Goal: Task Accomplishment & Management: Manage account settings

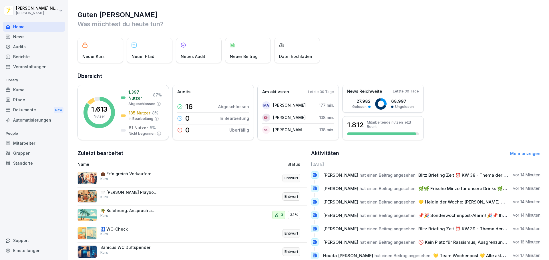
click at [31, 145] on div "Mitarbeiter" at bounding box center [34, 143] width 62 height 10
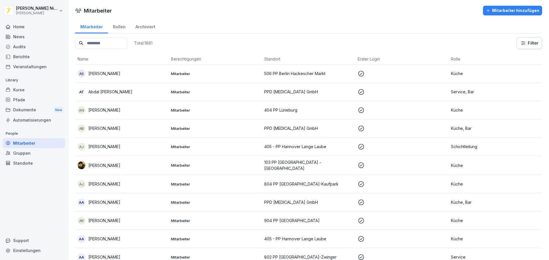
click at [118, 43] on input at bounding box center [101, 43] width 52 height 11
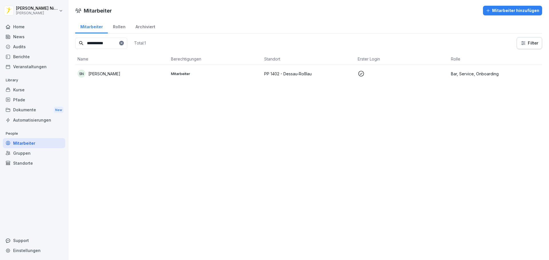
type input "**********"
click at [115, 77] on div "SN [PERSON_NAME]" at bounding box center [121, 74] width 89 height 8
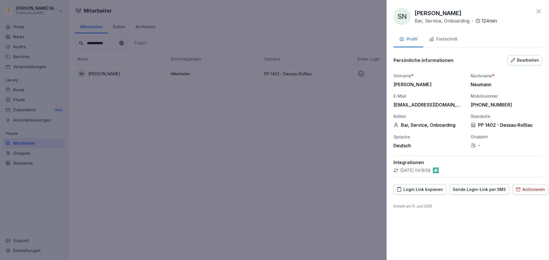
click at [448, 41] on div "Fortschritt" at bounding box center [443, 39] width 29 height 7
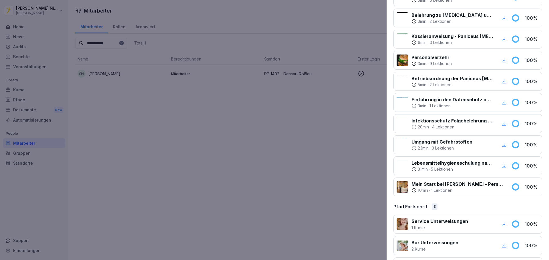
scroll to position [198, 0]
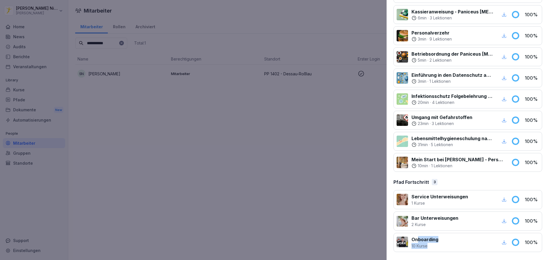
drag, startPoint x: 447, startPoint y: 245, endPoint x: 419, endPoint y: 240, distance: 28.7
click at [419, 240] on div "Onboarding 10 Kurse" at bounding box center [451, 242] width 111 height 13
click at [452, 238] on div at bounding box center [468, 242] width 55 height 13
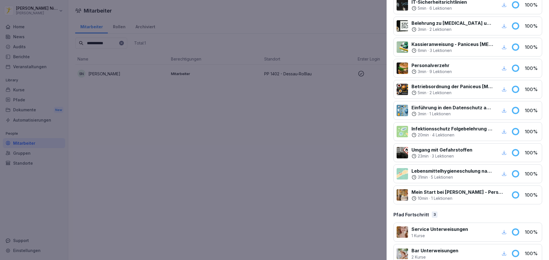
scroll to position [165, 0]
click at [501, 110] on icon "button" at bounding box center [503, 110] width 5 height 5
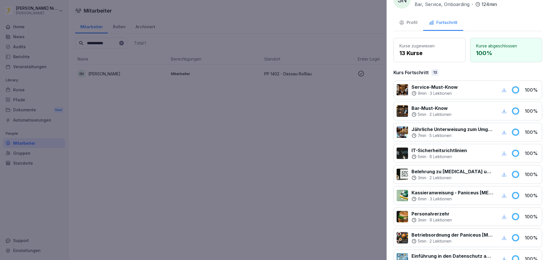
scroll to position [0, 0]
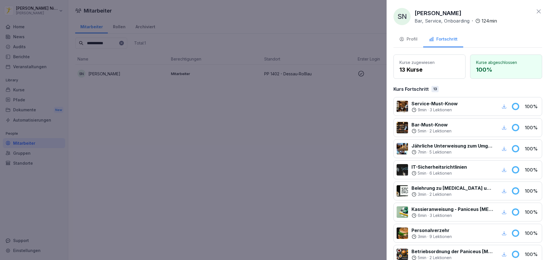
click at [535, 14] on icon at bounding box center [538, 11] width 7 height 7
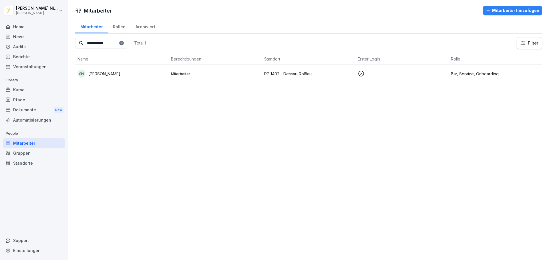
click at [23, 97] on div "Pfade" at bounding box center [34, 100] width 62 height 10
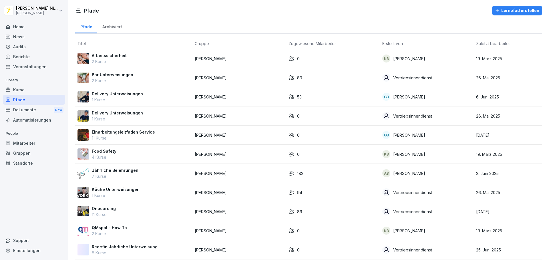
click at [23, 89] on div "Kurse" at bounding box center [34, 90] width 62 height 10
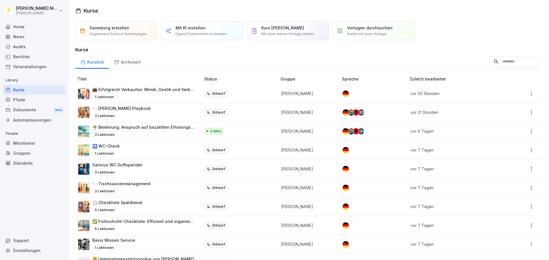
click at [490, 61] on input at bounding box center [516, 61] width 52 height 11
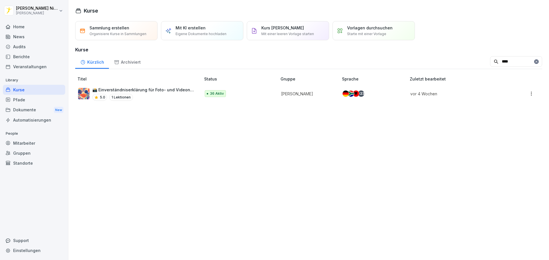
type input "****"
click at [170, 93] on div "📸 Einverständniserklärung für Foto- und Videonutzung 5.0 1 Lektionen" at bounding box center [143, 94] width 103 height 14
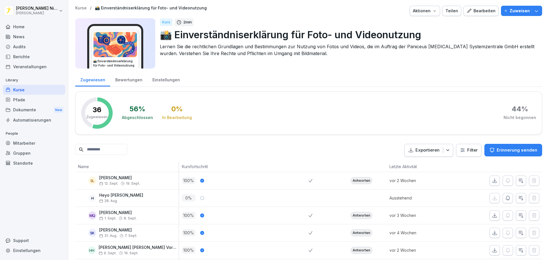
click at [125, 74] on div "Bewertungen" at bounding box center [128, 79] width 37 height 15
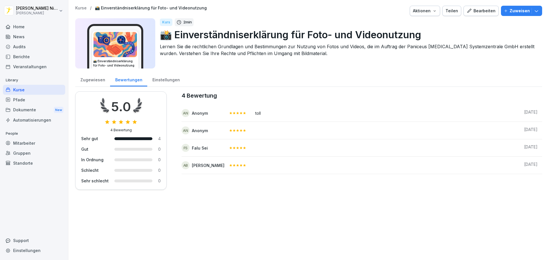
click at [171, 80] on div "Einstellungen" at bounding box center [165, 79] width 37 height 15
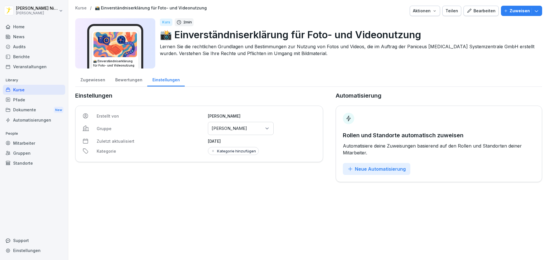
click at [20, 143] on div "Mitarbeiter" at bounding box center [34, 143] width 62 height 10
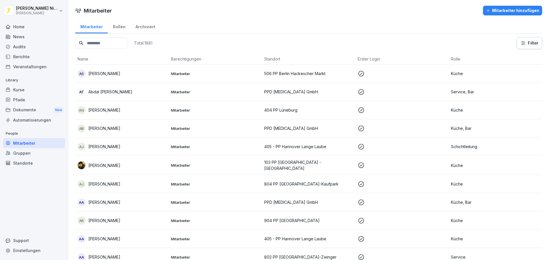
click at [102, 43] on input at bounding box center [101, 43] width 52 height 11
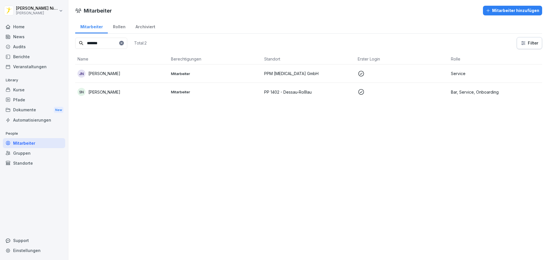
type input "*******"
click at [112, 93] on p "Sophie Neumann" at bounding box center [104, 92] width 32 height 6
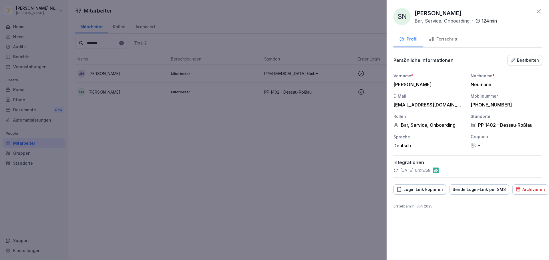
click at [450, 37] on div "Fortschritt" at bounding box center [443, 39] width 29 height 7
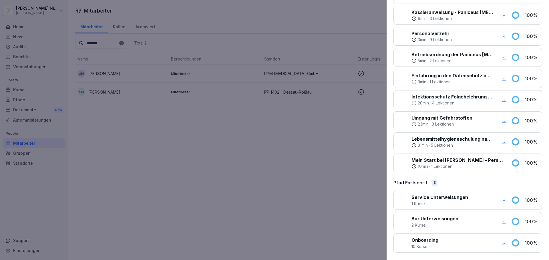
scroll to position [198, 0]
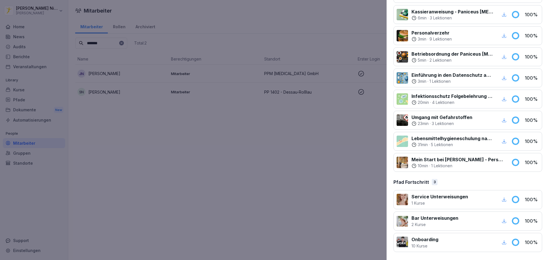
click at [218, 191] on div at bounding box center [274, 130] width 549 height 260
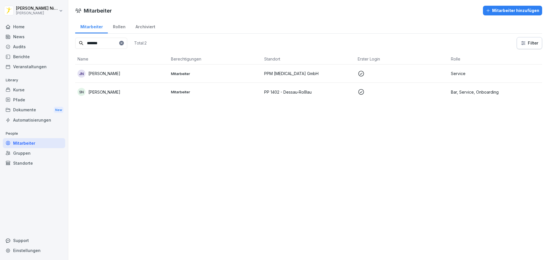
click at [32, 103] on div "Pfade" at bounding box center [34, 100] width 62 height 10
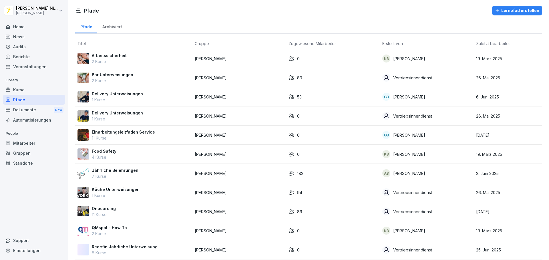
click at [100, 214] on p "11 Kurse" at bounding box center [104, 215] width 24 height 6
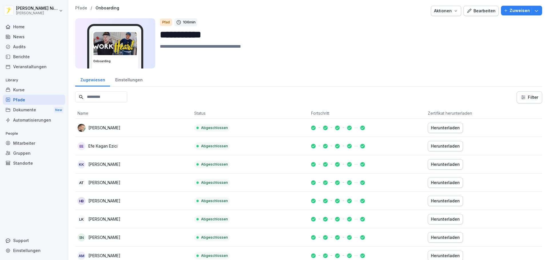
click at [133, 77] on div "Einstellungen" at bounding box center [128, 79] width 37 height 15
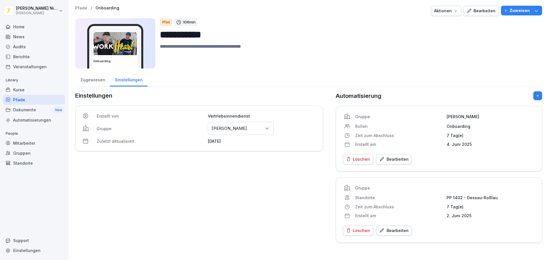
click at [97, 81] on div "Zugewiesen" at bounding box center [92, 79] width 35 height 15
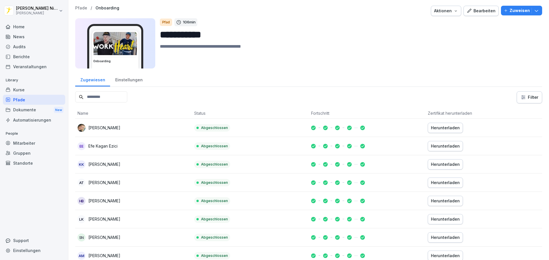
click at [38, 110] on div "Dokumente New" at bounding box center [34, 110] width 62 height 11
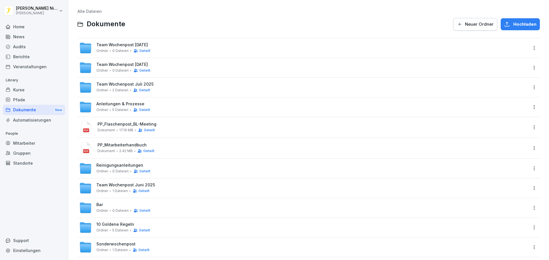
click at [18, 146] on div "Mitarbeiter" at bounding box center [34, 143] width 62 height 10
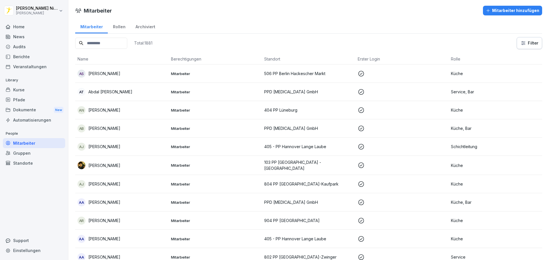
click at [115, 45] on input at bounding box center [101, 43] width 52 height 11
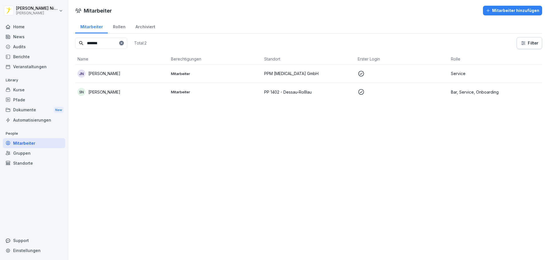
type input "*******"
click at [111, 95] on div "SN Sophie Neumann" at bounding box center [121, 92] width 89 height 8
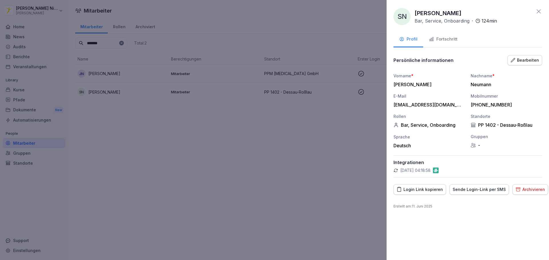
click at [438, 31] on div "SN Sophie Neumann Bar, Service, Onboarding · 124 min Profil Fortschritt Persönl…" at bounding box center [467, 130] width 162 height 260
click at [437, 38] on div "Fortschritt" at bounding box center [443, 39] width 29 height 7
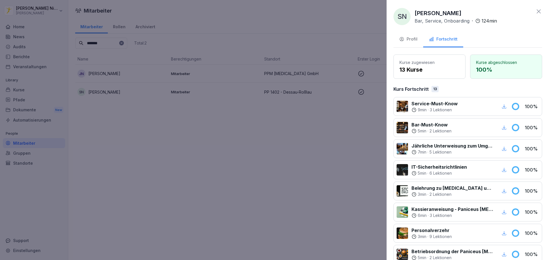
click at [535, 11] on icon at bounding box center [538, 11] width 7 height 7
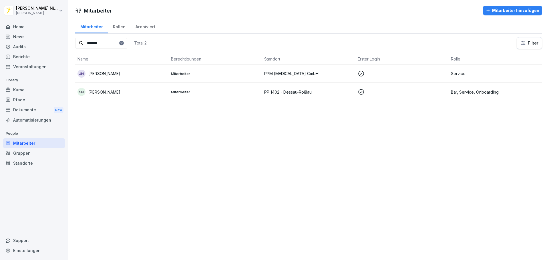
click at [117, 75] on p "[PERSON_NAME]" at bounding box center [104, 74] width 32 height 6
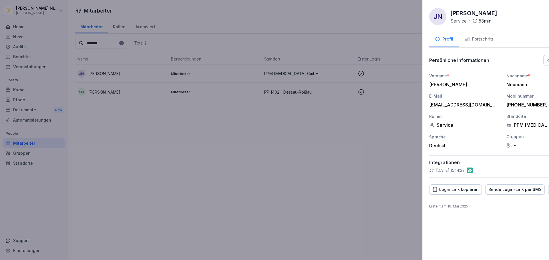
click at [125, 95] on div at bounding box center [274, 130] width 549 height 260
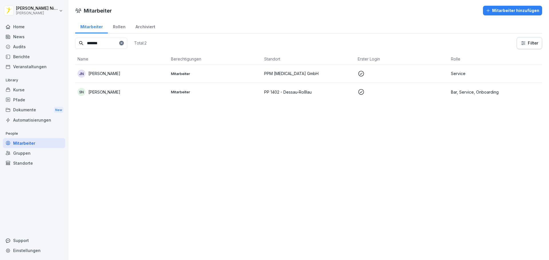
click at [123, 95] on div "SN [PERSON_NAME]" at bounding box center [121, 92] width 89 height 8
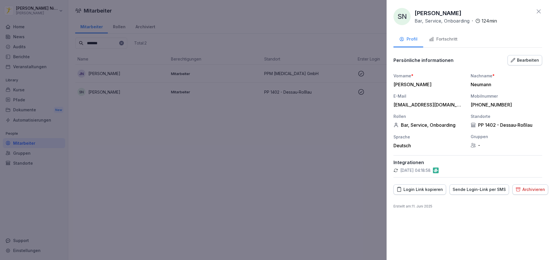
click at [449, 39] on div "Fortschritt" at bounding box center [443, 39] width 29 height 7
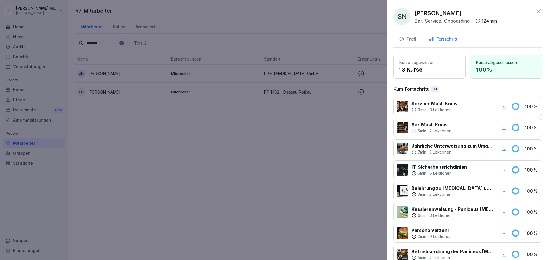
click at [537, 10] on icon at bounding box center [538, 11] width 7 height 7
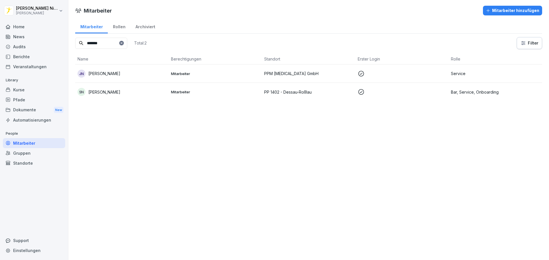
click at [285, 163] on div "Mitarbeiter Mitarbeiter hinzufügen Mitarbeiter Rollen Archiviert ******* Total:…" at bounding box center [308, 130] width 480 height 260
click at [103, 153] on div "Mitarbeiter Mitarbeiter hinzufügen Mitarbeiter Rollen Archiviert ******* Total:…" at bounding box center [308, 130] width 480 height 260
click at [122, 42] on icon at bounding box center [121, 43] width 2 height 2
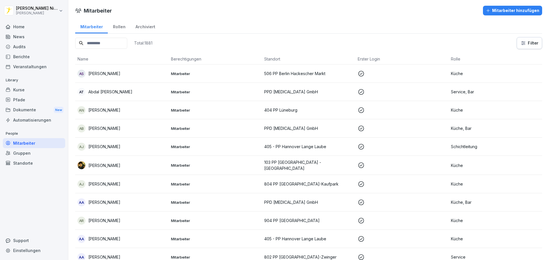
click at [222, 9] on div "Mitarbeiter Mitarbeiter hinzufügen" at bounding box center [308, 11] width 480 height 10
click at [228, 24] on div "Mitarbeiter Rollen Archiviert" at bounding box center [308, 26] width 467 height 15
click at [226, 11] on div "Mitarbeiter Mitarbeiter hinzufügen" at bounding box center [308, 11] width 480 height 10
click at [33, 99] on div "Pfade" at bounding box center [34, 100] width 62 height 10
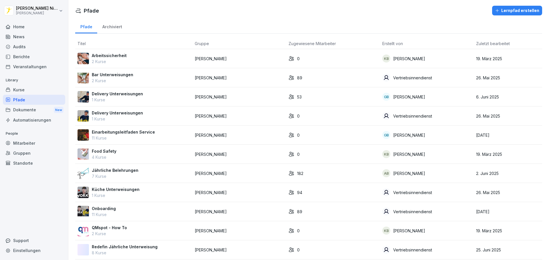
click at [195, 21] on div "Pfade Archiviert" at bounding box center [308, 26] width 467 height 15
click at [191, 19] on div "Pfade Lernpfad erstellen Pfade Archiviert Titel Gruppe Zugewiesene Mitarbeiter …" at bounding box center [308, 151] width 480 height 302
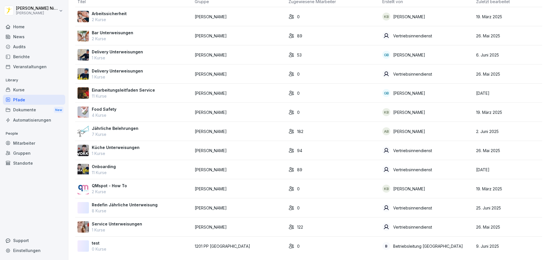
click at [46, 207] on div "Home News Audits Berichte Veranstaltungen Library Kurse Pfade Dokumente New Aut…" at bounding box center [34, 137] width 62 height 239
click at [108, 164] on p "Onboarding" at bounding box center [104, 167] width 24 height 6
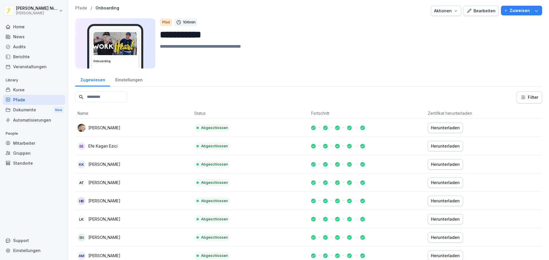
click at [231, 76] on div "Zugewiesen Einstellungen" at bounding box center [308, 79] width 467 height 15
click at [25, 165] on div "Standorte" at bounding box center [34, 163] width 62 height 10
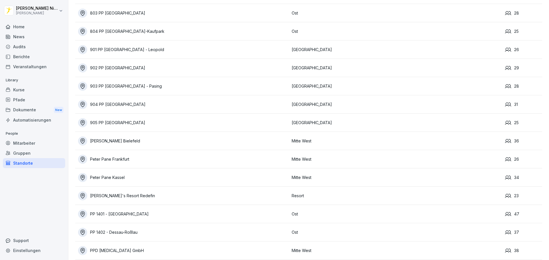
scroll to position [857, 0]
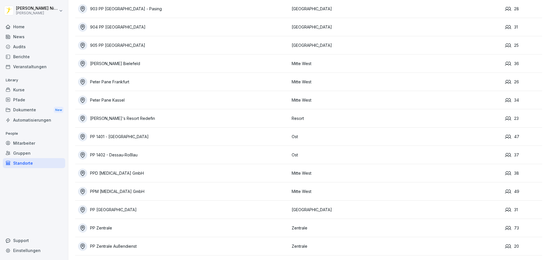
click at [124, 151] on div "PP 1402 - Dessau-Roßlau" at bounding box center [183, 155] width 211 height 9
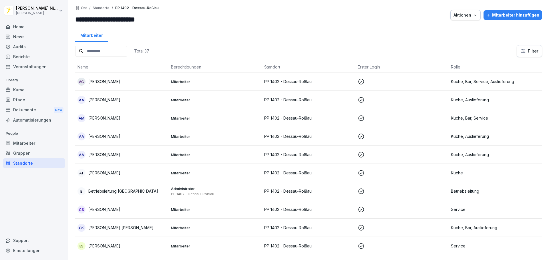
click at [34, 30] on div "Home" at bounding box center [34, 27] width 62 height 10
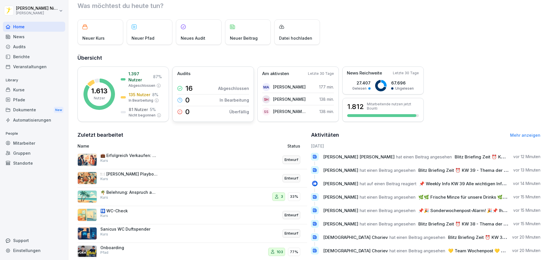
scroll to position [34, 0]
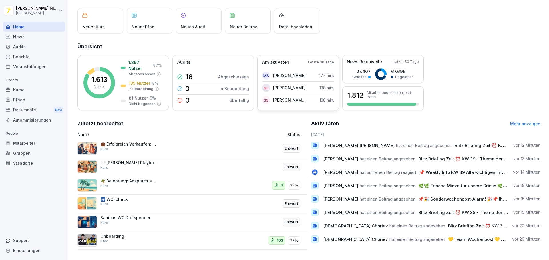
click at [261, 99] on div "Am aktivsten Letzte 30 Tage MA [PERSON_NAME] 177 min. SH [PERSON_NAME] 138 min.…" at bounding box center [297, 82] width 81 height 55
click at [87, 236] on img at bounding box center [86, 240] width 19 height 13
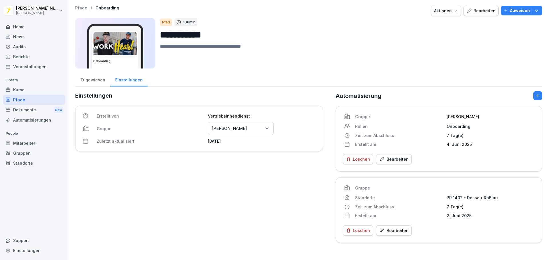
click at [159, 218] on div "Einstellungen Erstellt von Vertriebsinnendienst Gruppe Gruppen oder Standorte a…" at bounding box center [199, 167] width 248 height 152
click at [33, 46] on div "Audits" at bounding box center [34, 47] width 62 height 10
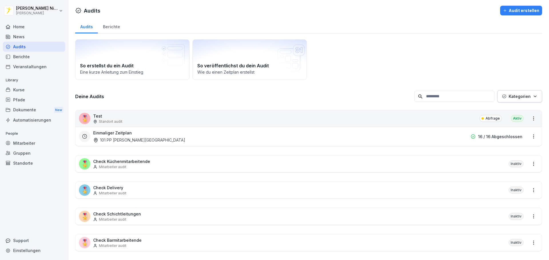
click at [25, 98] on div "Pfade" at bounding box center [34, 100] width 62 height 10
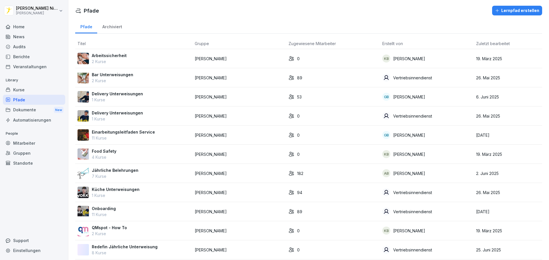
click at [25, 143] on div "Mitarbeiter" at bounding box center [34, 143] width 62 height 10
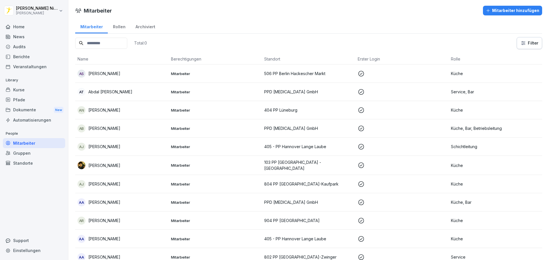
click at [103, 43] on input at bounding box center [101, 43] width 52 height 11
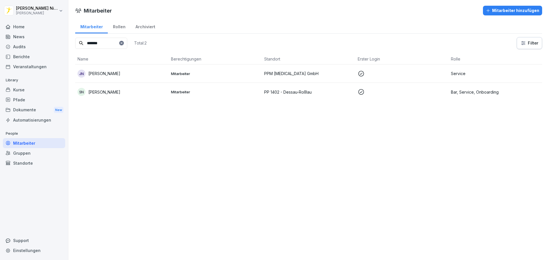
type input "*******"
click at [99, 97] on td "SN [PERSON_NAME]" at bounding box center [121, 92] width 93 height 18
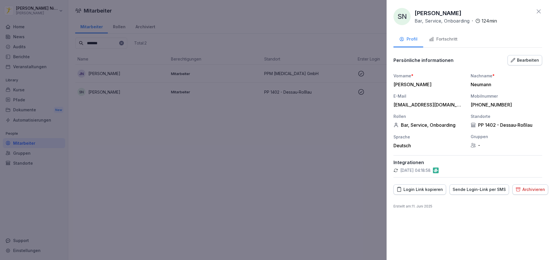
click at [446, 41] on div "Fortschritt" at bounding box center [443, 39] width 29 height 7
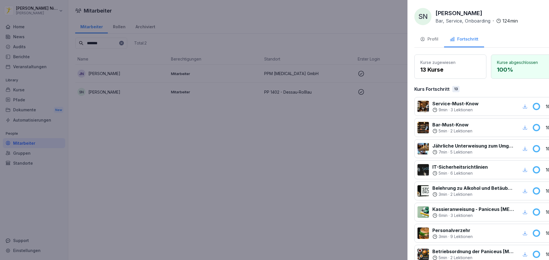
click at [206, 164] on div at bounding box center [274, 130] width 549 height 260
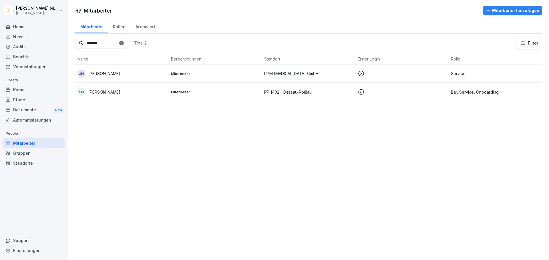
click at [14, 101] on div "Pfade" at bounding box center [34, 100] width 62 height 10
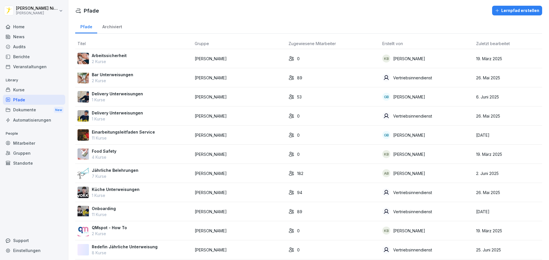
scroll to position [46, 0]
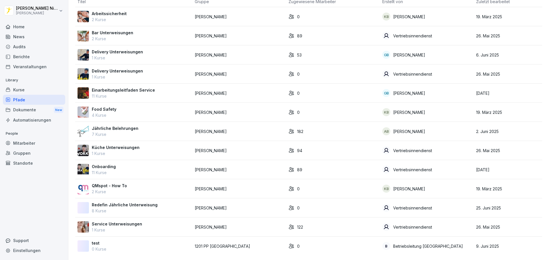
click at [104, 164] on p "Onboarding" at bounding box center [104, 167] width 24 height 6
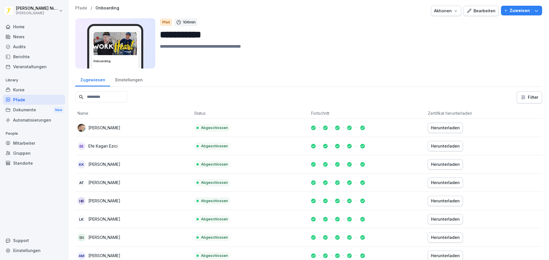
click at [481, 14] on button "Bearbeiten" at bounding box center [480, 11] width 35 height 10
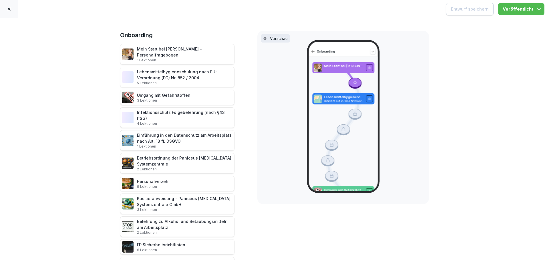
click at [8, 8] on icon at bounding box center [9, 9] width 3 height 3
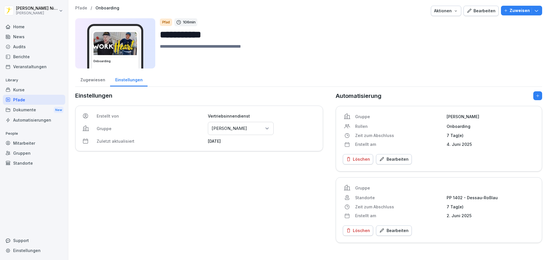
click at [93, 85] on div "Zugewiesen" at bounding box center [92, 79] width 35 height 15
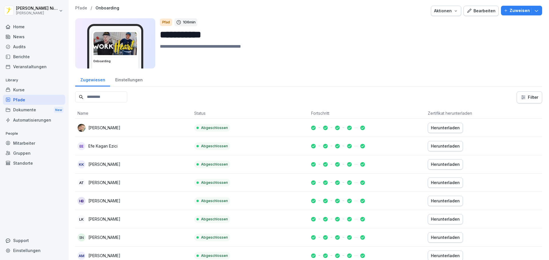
click at [90, 79] on div "Zugewiesen" at bounding box center [92, 79] width 35 height 15
click at [118, 97] on input at bounding box center [101, 96] width 52 height 11
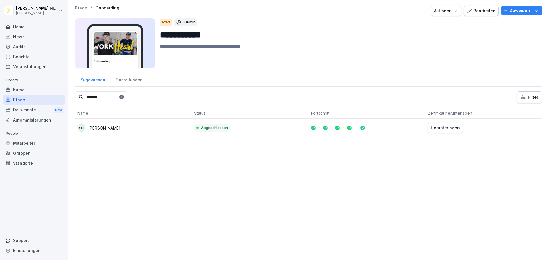
type input "*******"
click at [111, 124] on div "SN [PERSON_NAME]" at bounding box center [133, 128] width 112 height 8
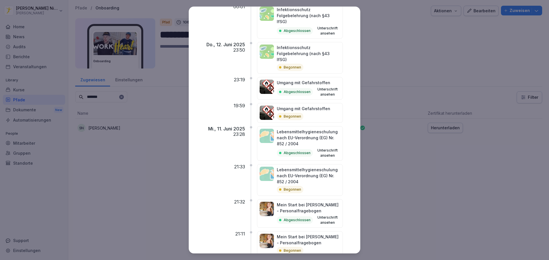
scroll to position [508, 0]
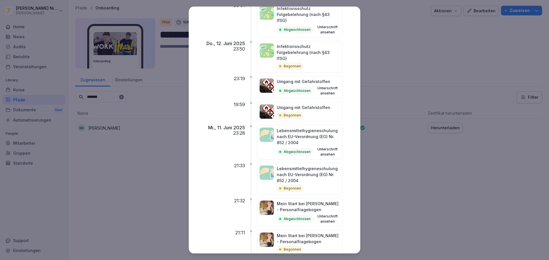
click at [328, 233] on p "Mein Start bei [PERSON_NAME] - Personalfragebogen" at bounding box center [308, 239] width 63 height 12
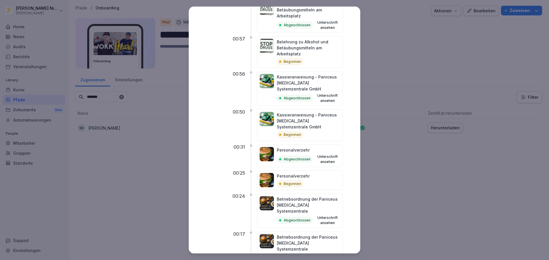
scroll to position [0, 0]
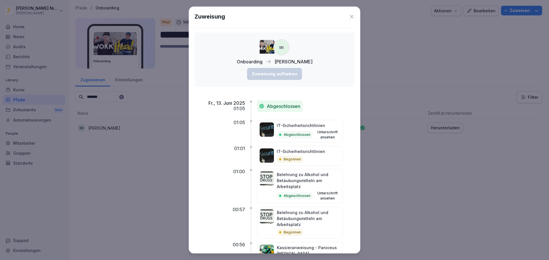
click at [349, 17] on icon at bounding box center [352, 17] width 6 height 6
